Goal: Find specific page/section: Find specific page/section

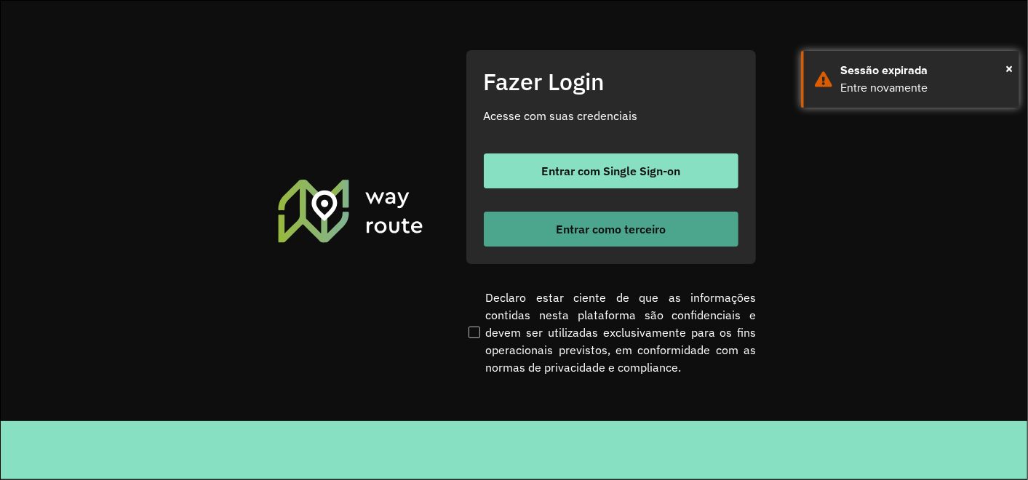
drag, startPoint x: 599, startPoint y: 223, endPoint x: 600, endPoint y: 216, distance: 7.4
click at [600, 216] on button "Entrar como terceiro" at bounding box center [611, 229] width 255 height 35
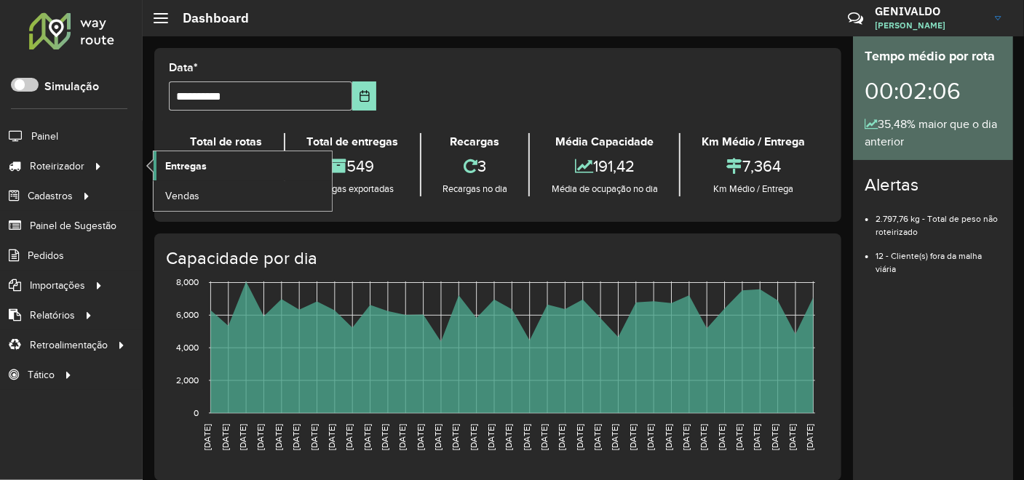
click at [183, 162] on span "Entregas" at bounding box center [185, 166] width 41 height 15
click at [174, 156] on link "Entregas" at bounding box center [242, 165] width 178 height 29
